Goal: Task Accomplishment & Management: Use online tool/utility

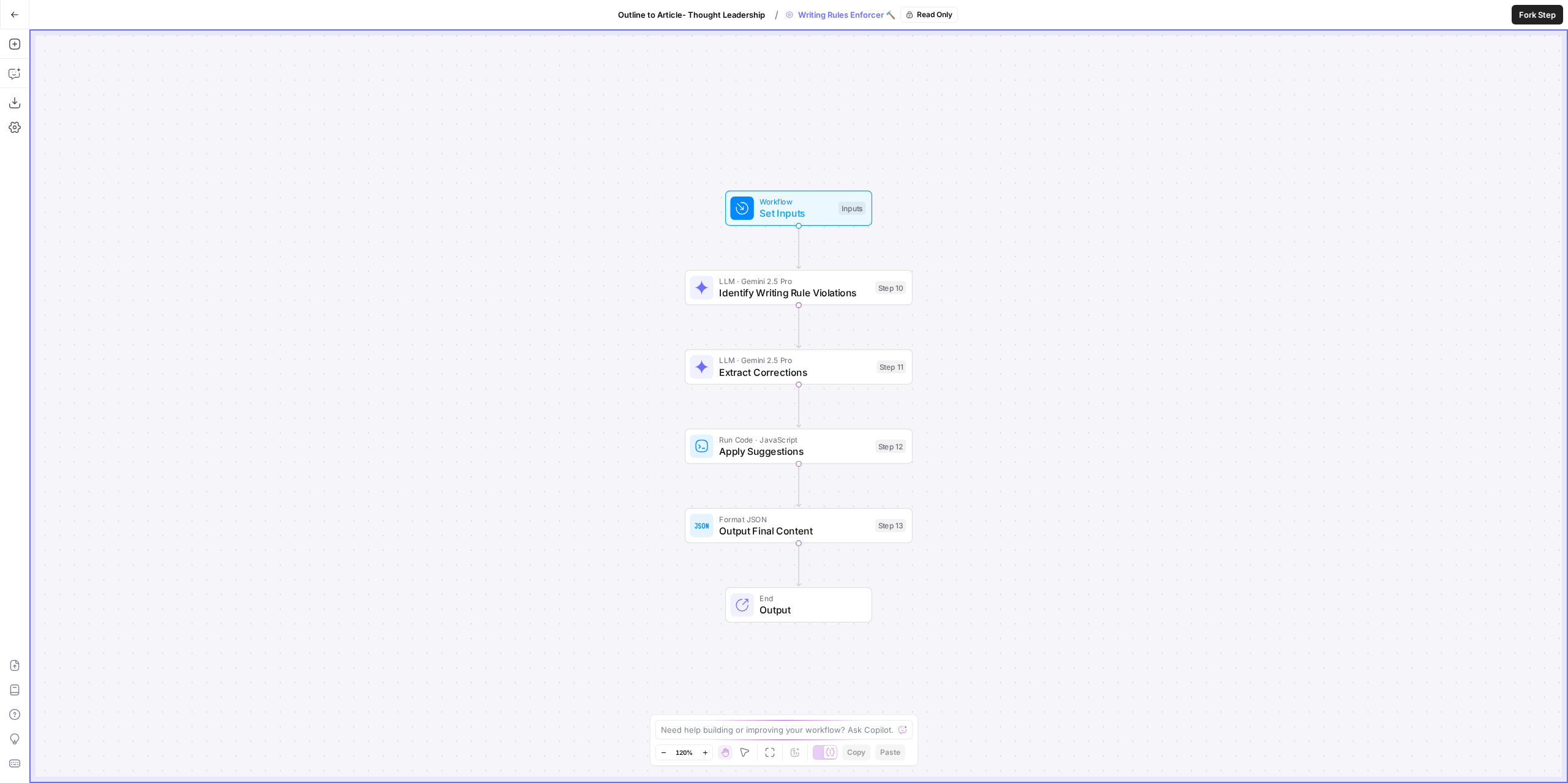
click at [1526, 20] on span "Fork Step" at bounding box center [1537, 14] width 37 height 12
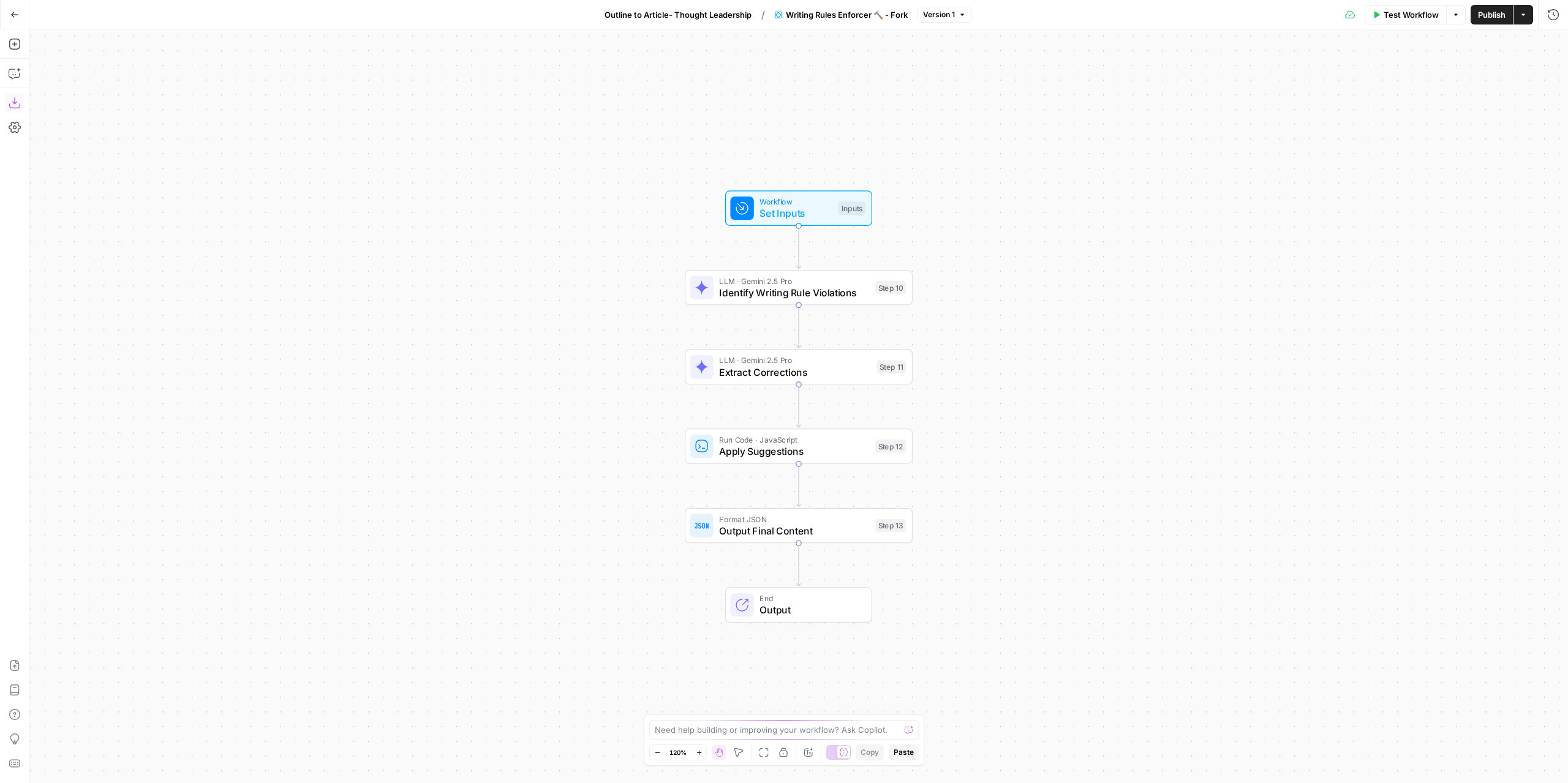
click at [12, 104] on icon "button" at bounding box center [14, 103] width 12 height 12
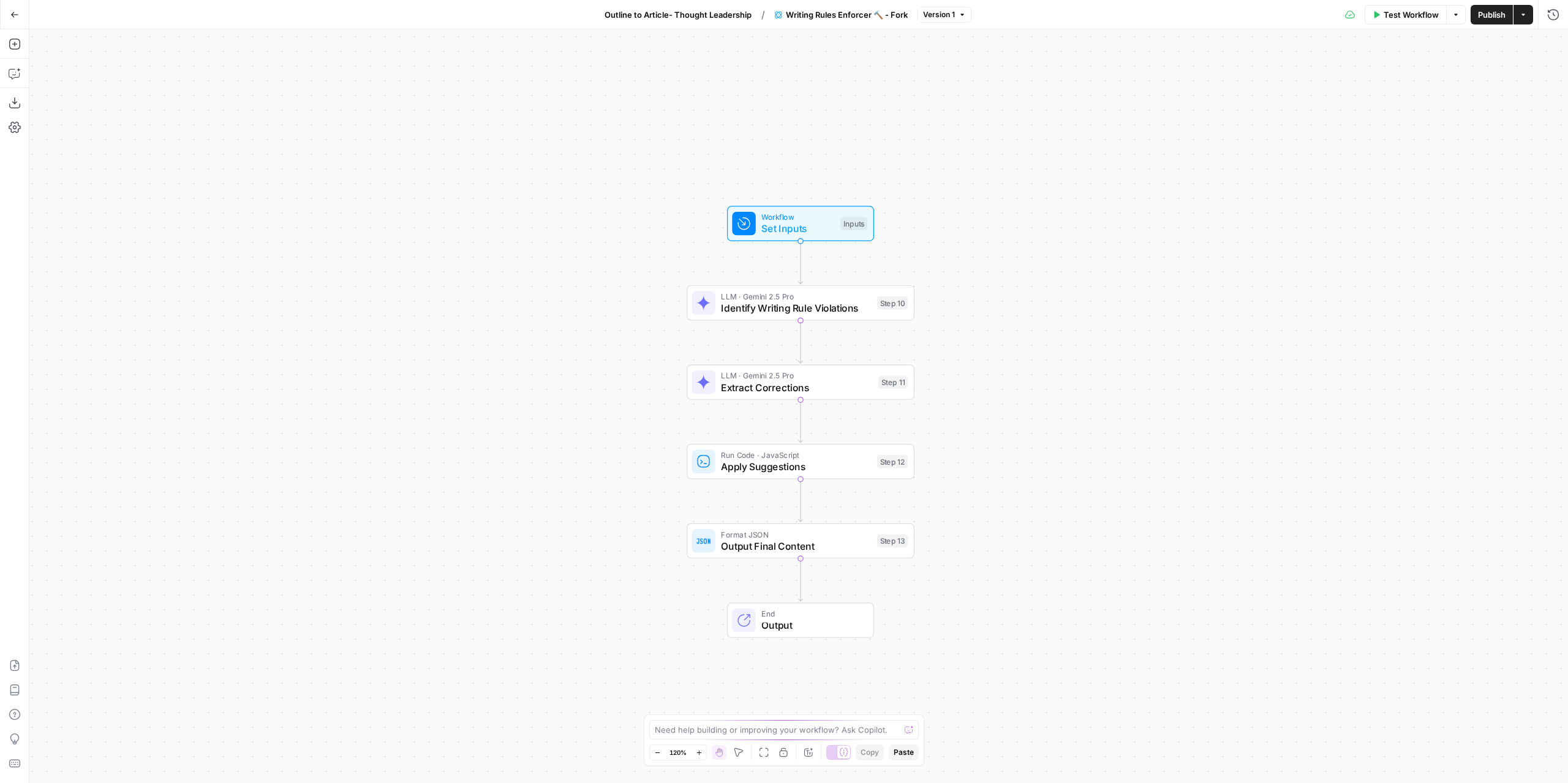
click at [7, 22] on button "Go Back" at bounding box center [15, 15] width 22 height 22
